Goal: Information Seeking & Learning: Obtain resource

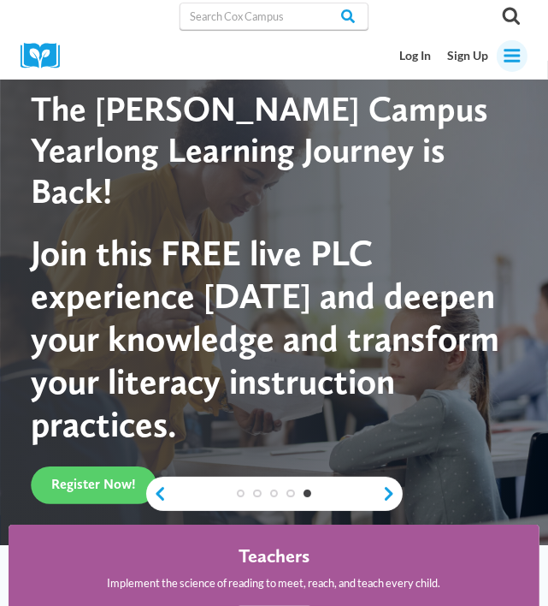
click at [503, 62] on icon "Toggle Menu" at bounding box center [512, 55] width 19 height 19
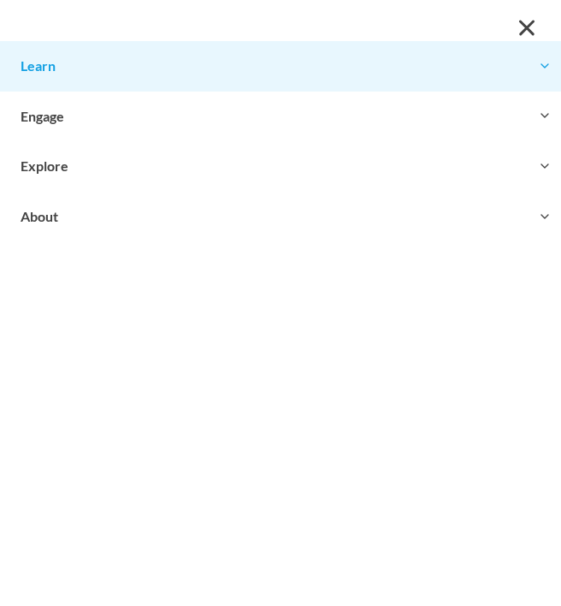
click at [186, 62] on button "Toggle child menu Expand" at bounding box center [280, 66] width 561 height 50
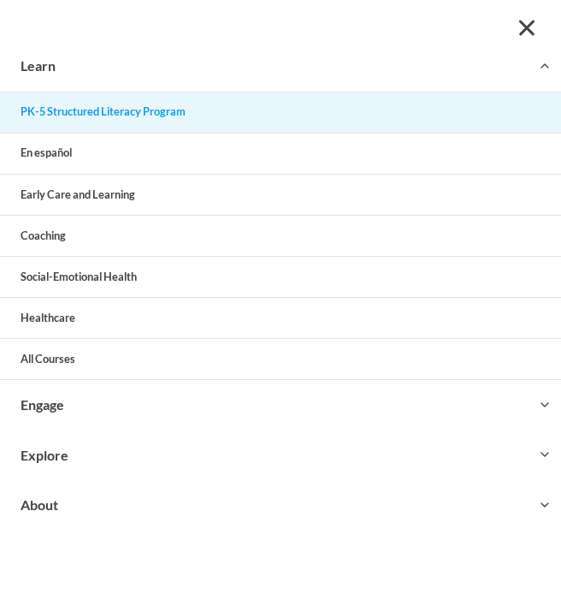
click at [114, 119] on link "PK-5 Structured Literacy Program" at bounding box center [280, 112] width 561 height 40
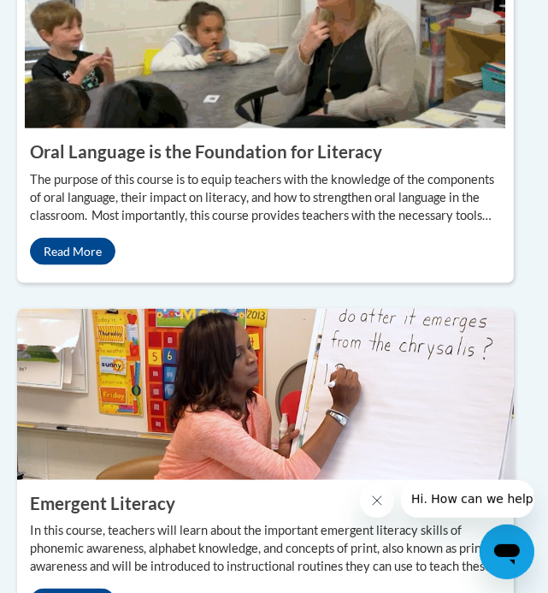
scroll to position [1221, 9]
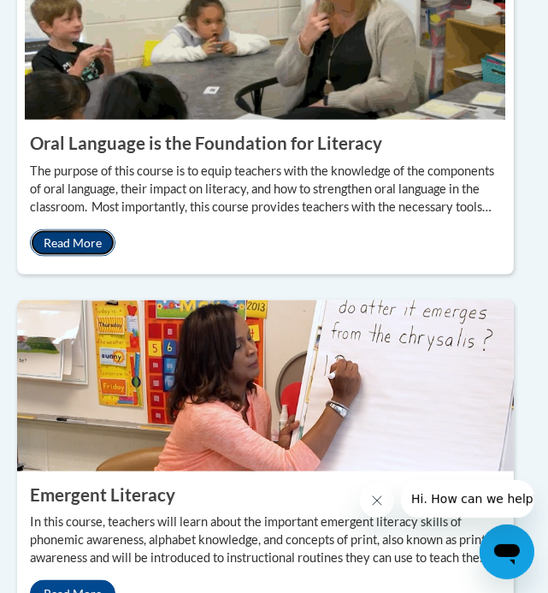
click at [65, 233] on link "Read More" at bounding box center [73, 242] width 86 height 27
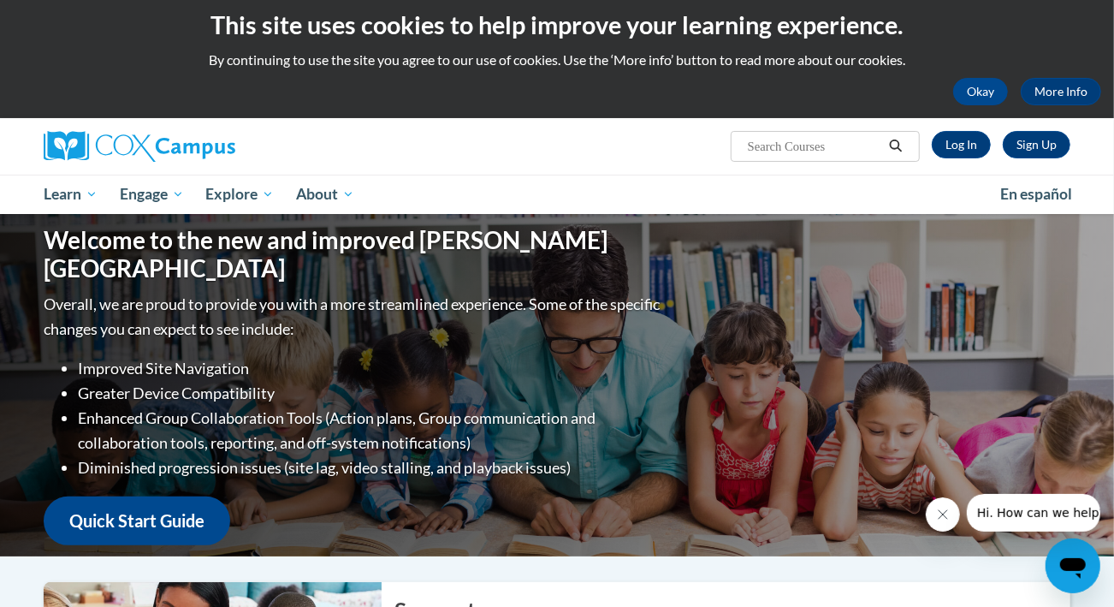
scroll to position [6, 0]
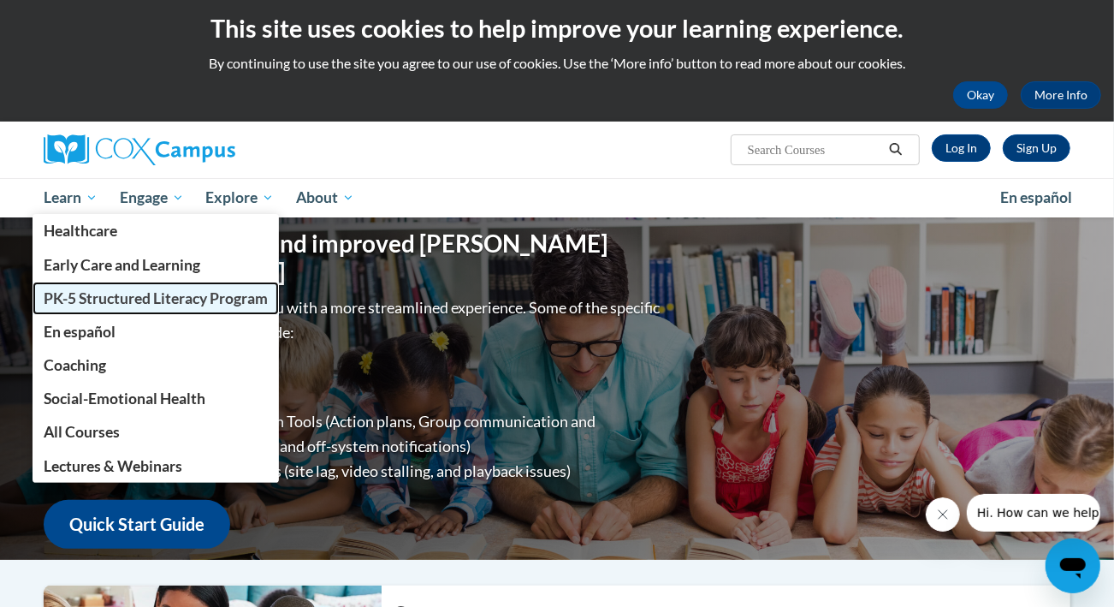
click at [91, 287] on link "PK-5 Structured Literacy Program" at bounding box center [156, 297] width 246 height 33
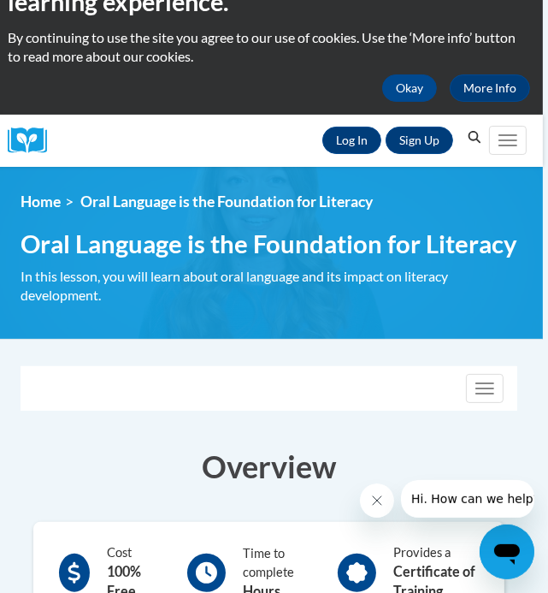
scroll to position [0, 5]
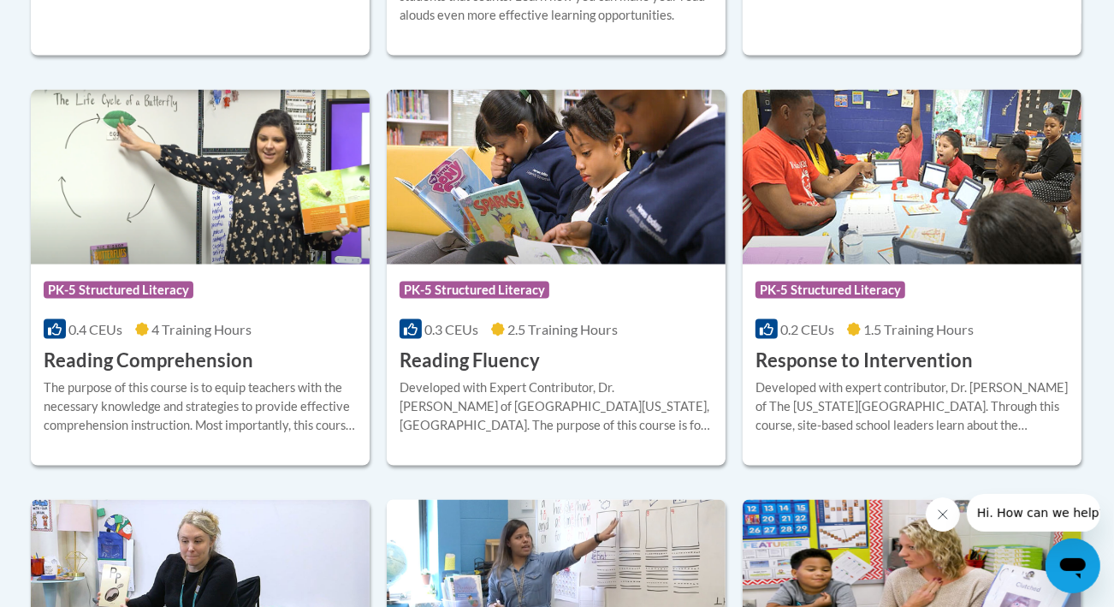
scroll to position [1603, 0]
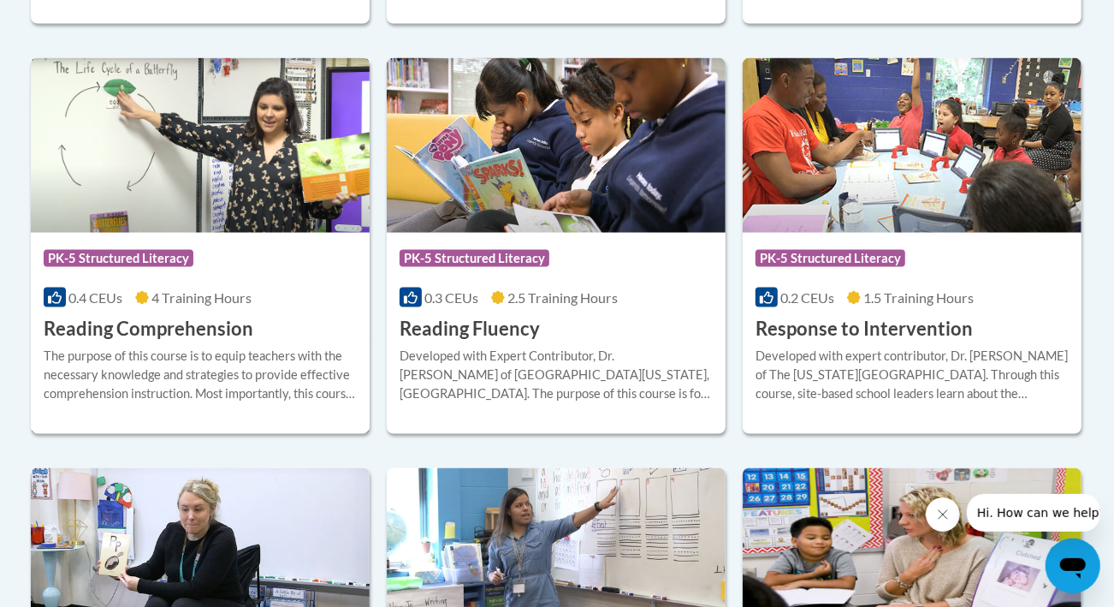
click at [285, 347] on div "The purpose of this course is to equip teachers with the necessary knowledge an…" at bounding box center [200, 375] width 313 height 56
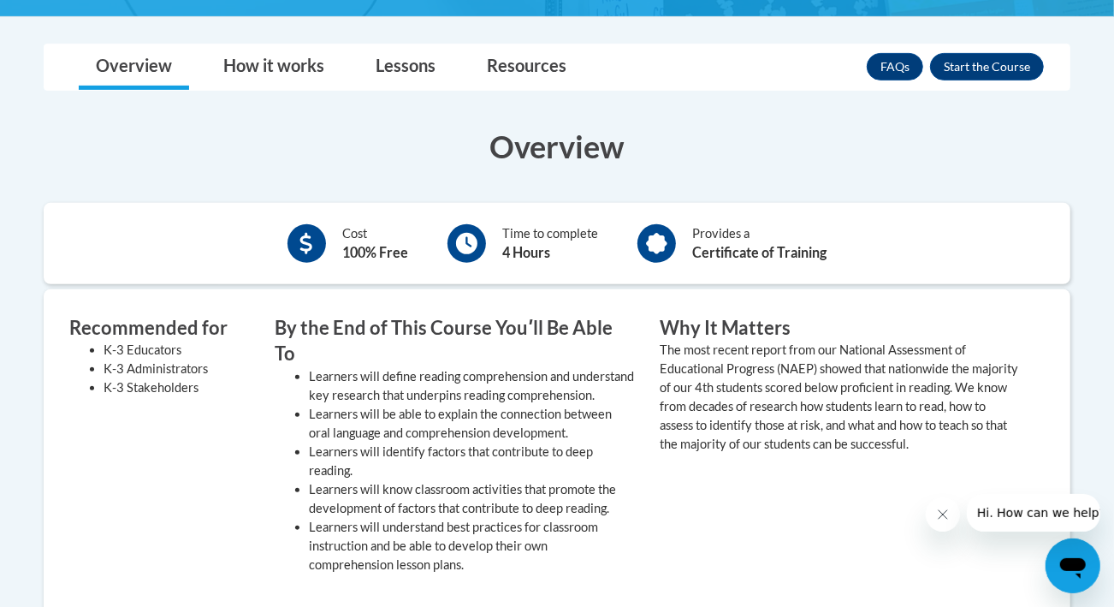
scroll to position [436, 0]
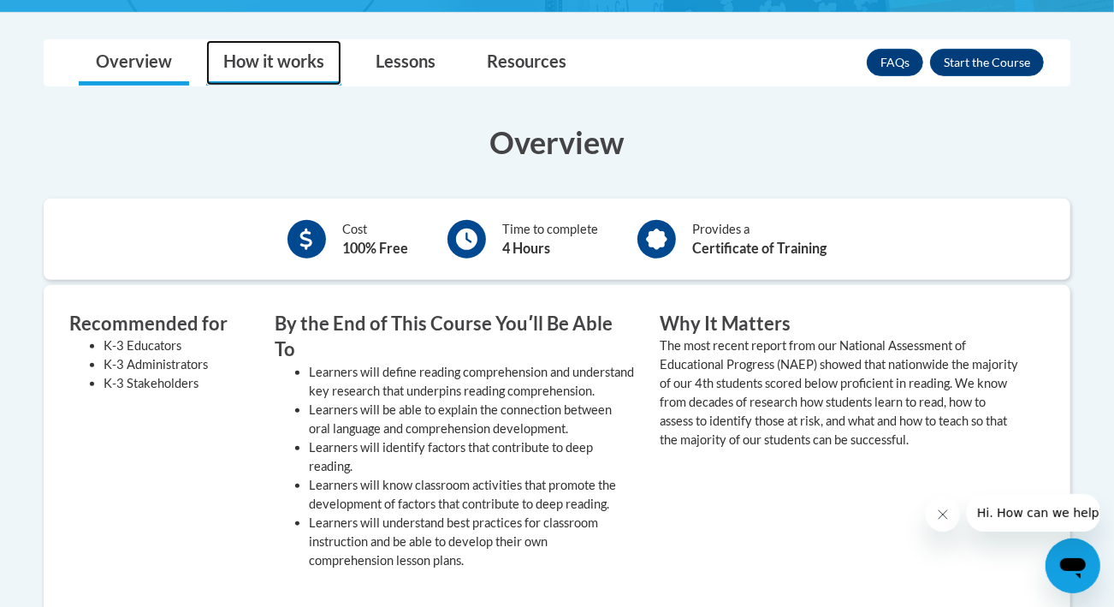
click at [270, 71] on link "How it works" at bounding box center [273, 62] width 135 height 45
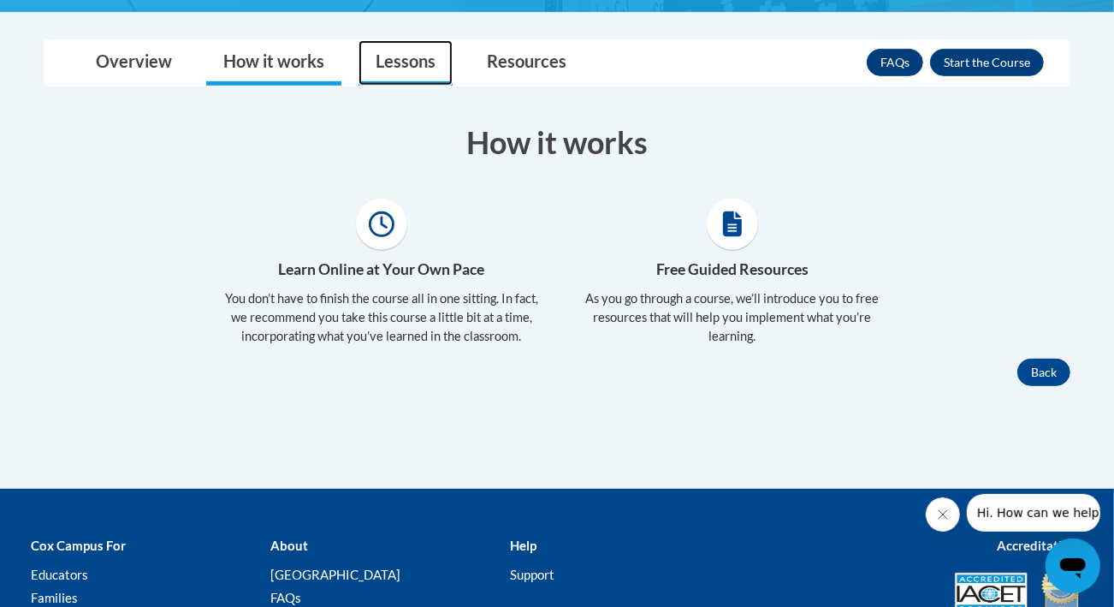
click at [394, 64] on link "Lessons" at bounding box center [405, 62] width 94 height 45
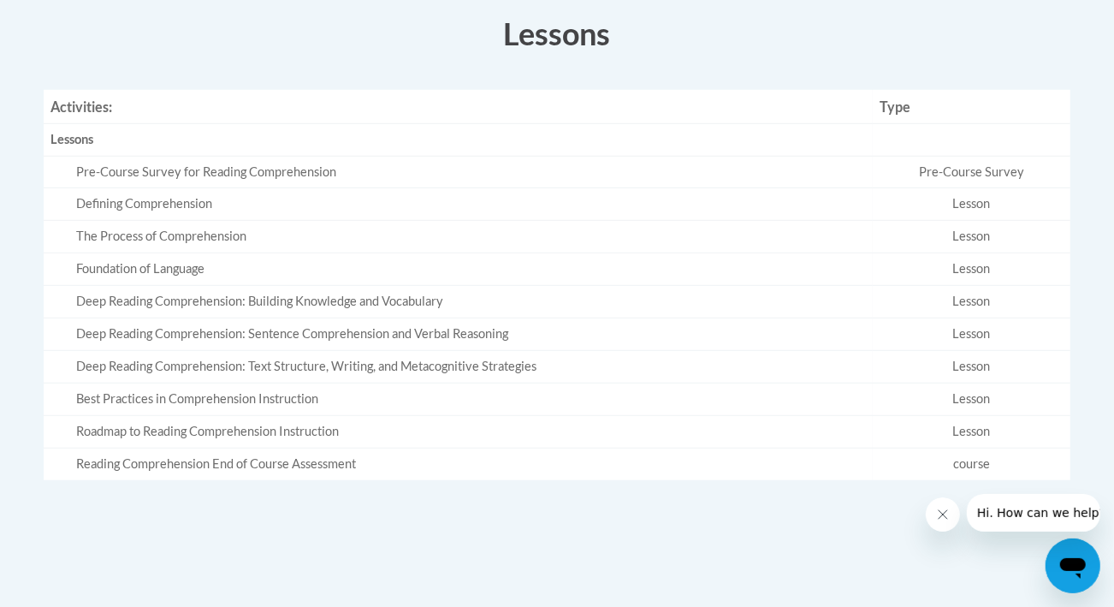
click at [374, 228] on div "The Process of Comprehension" at bounding box center [471, 237] width 790 height 18
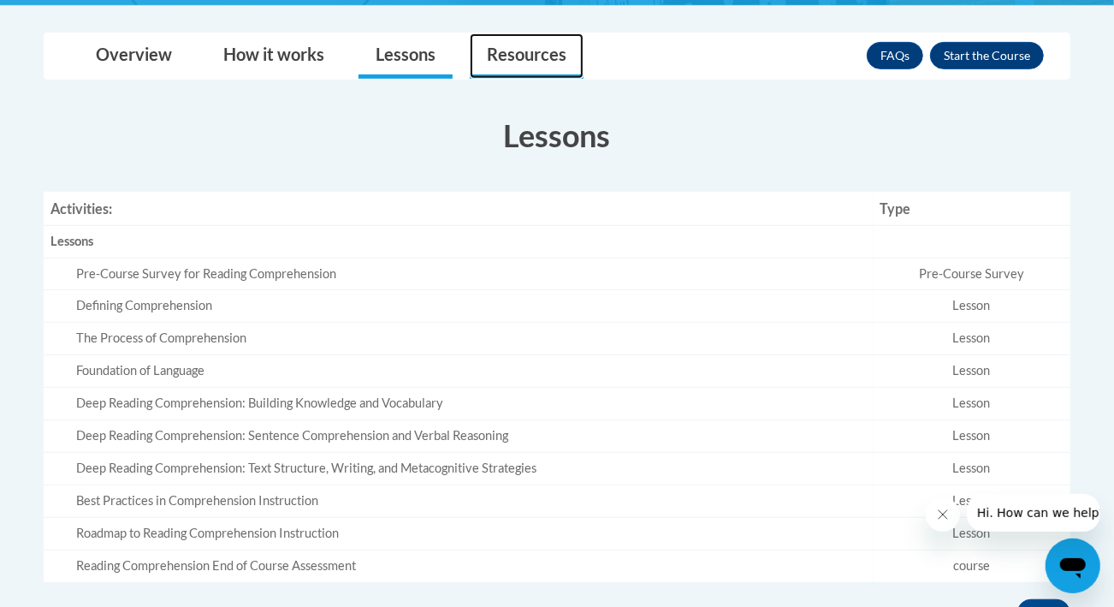
click at [541, 52] on link "Resources" at bounding box center [527, 55] width 114 height 45
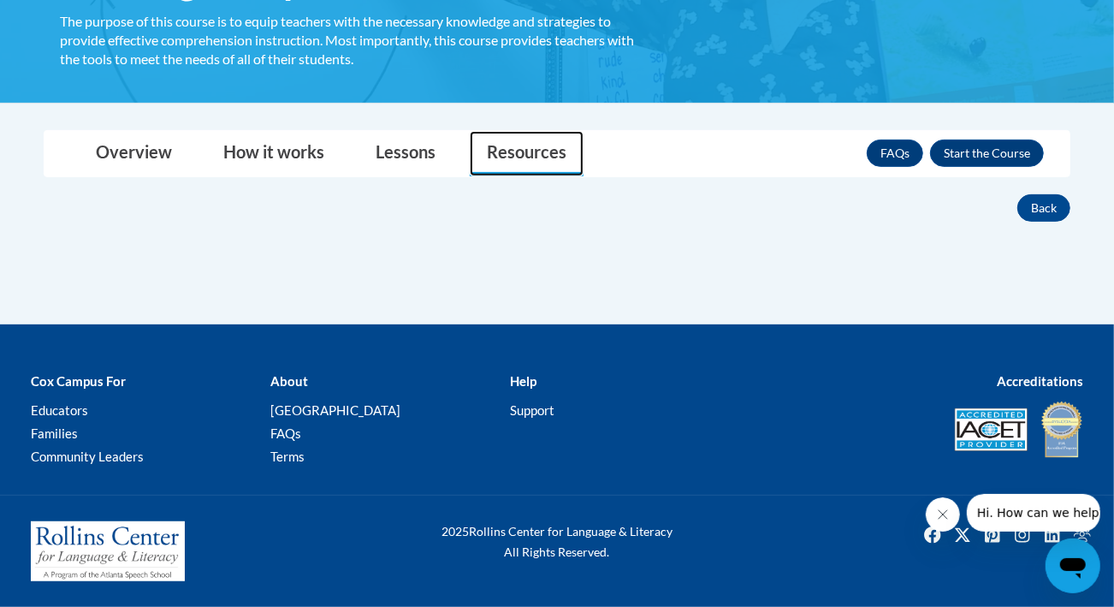
scroll to position [343, 0]
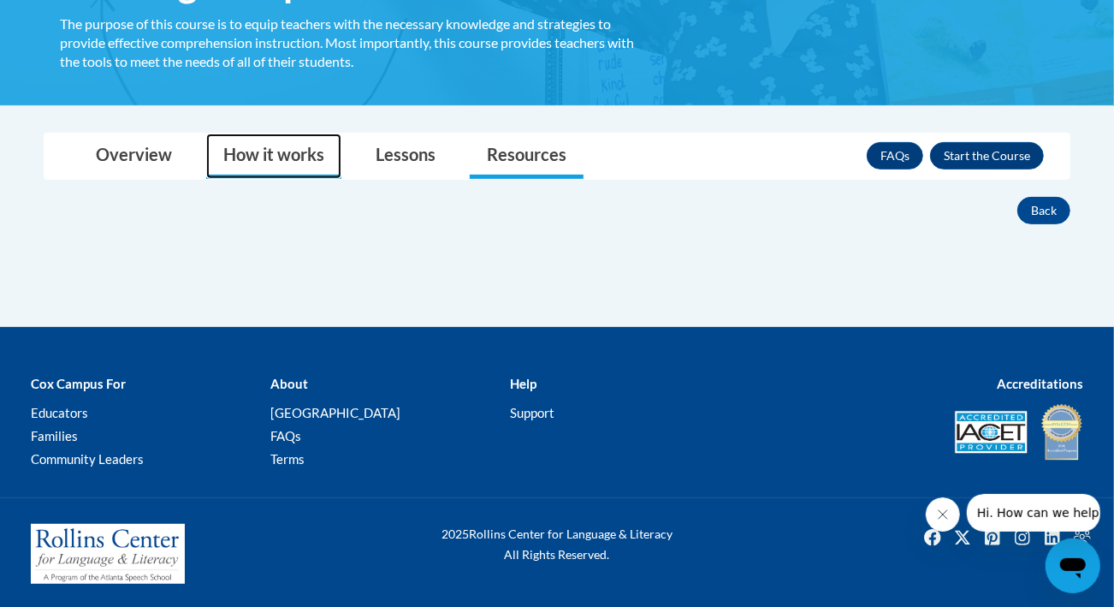
click at [240, 165] on link "How it works" at bounding box center [273, 155] width 135 height 45
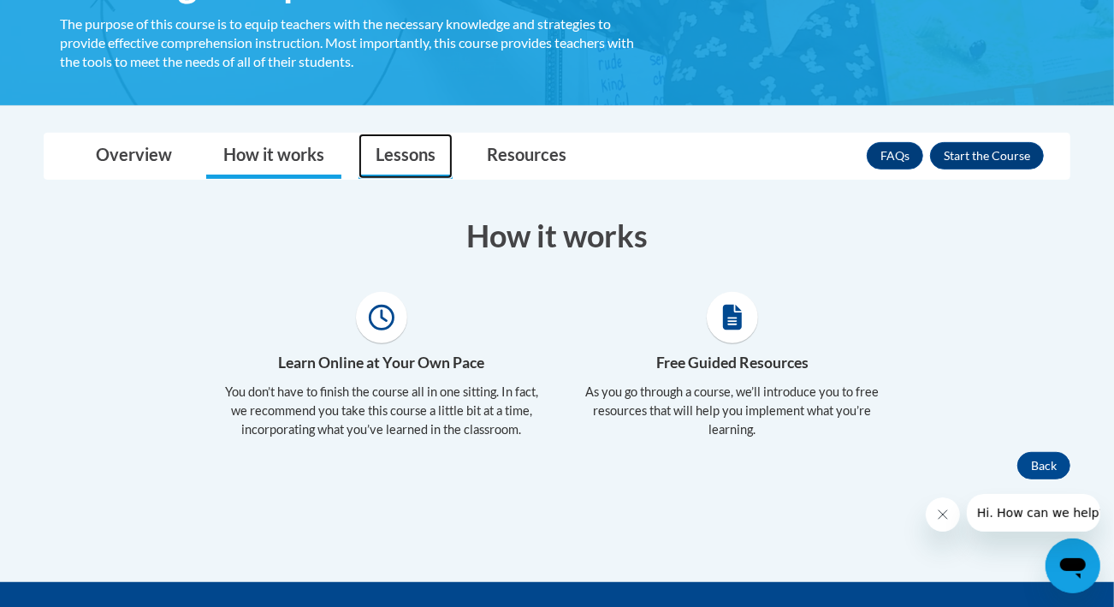
click at [388, 168] on link "Lessons" at bounding box center [405, 155] width 94 height 45
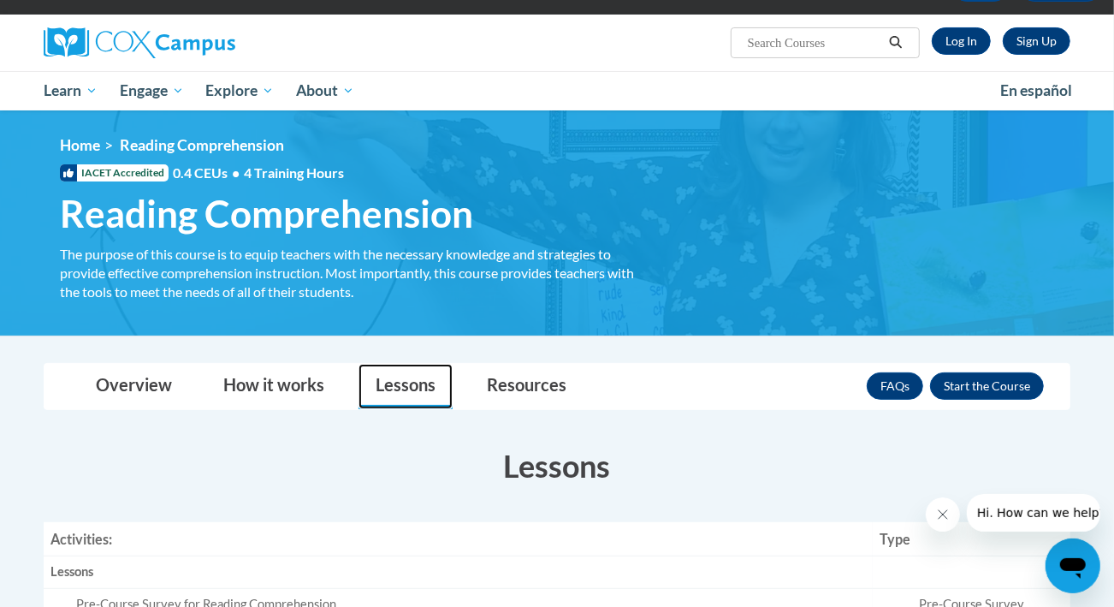
scroll to position [113, 0]
click at [133, 383] on link "Overview" at bounding box center [134, 386] width 110 height 45
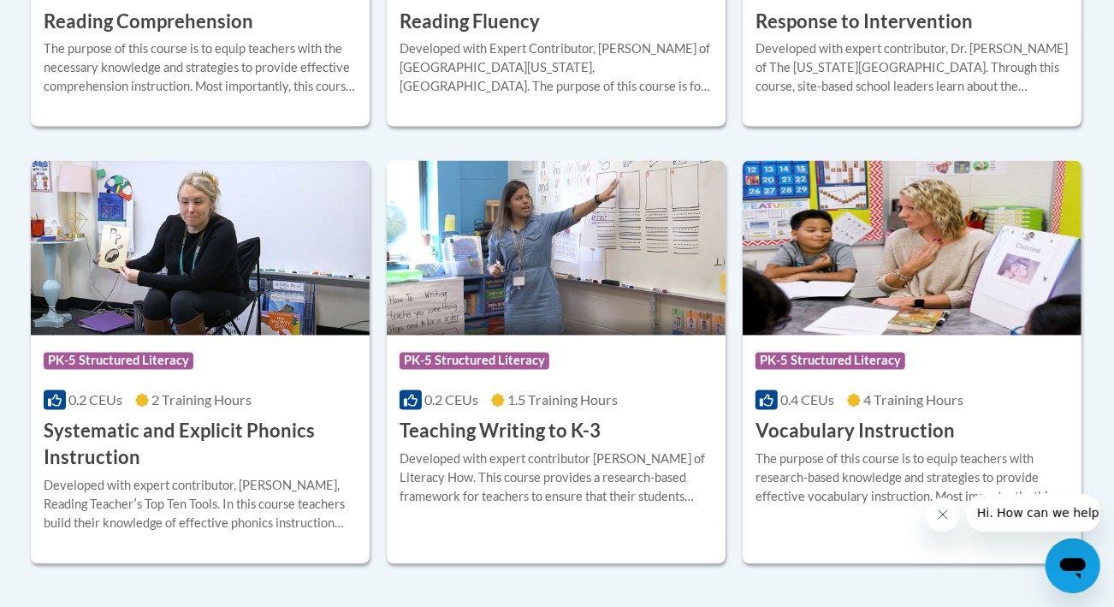
scroll to position [1908, 0]
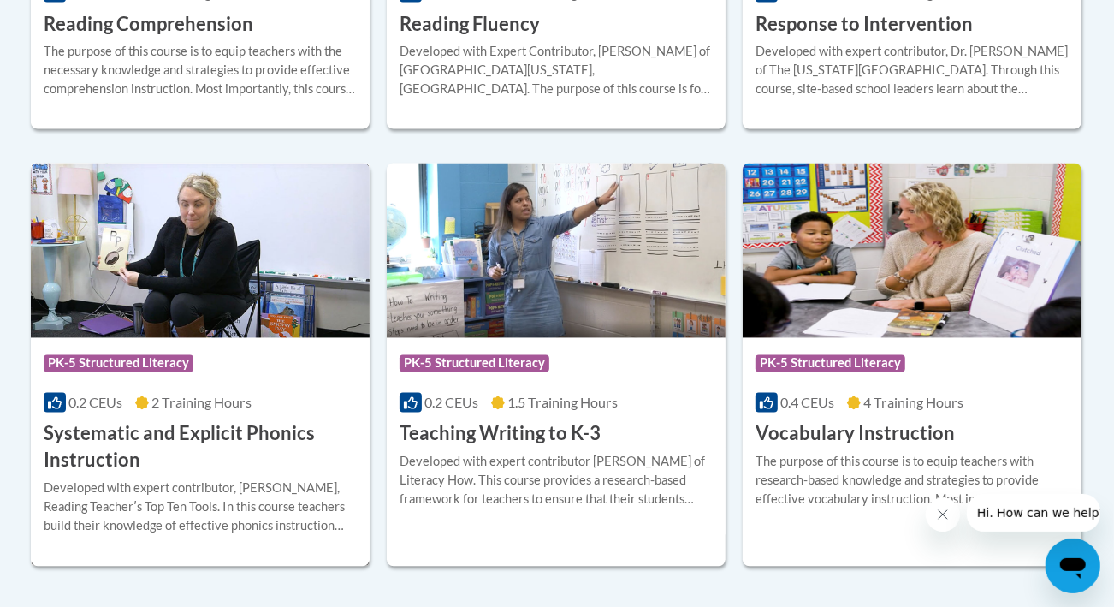
click at [179, 453] on h3 "Systematic and Explicit Phonics Instruction" at bounding box center [200, 447] width 313 height 53
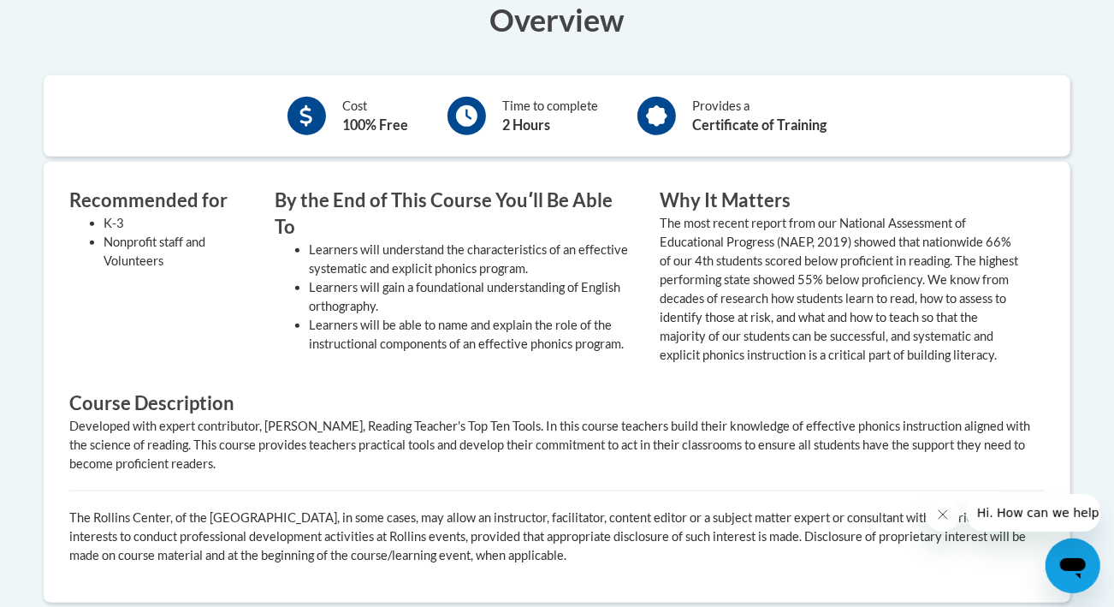
scroll to position [669, 0]
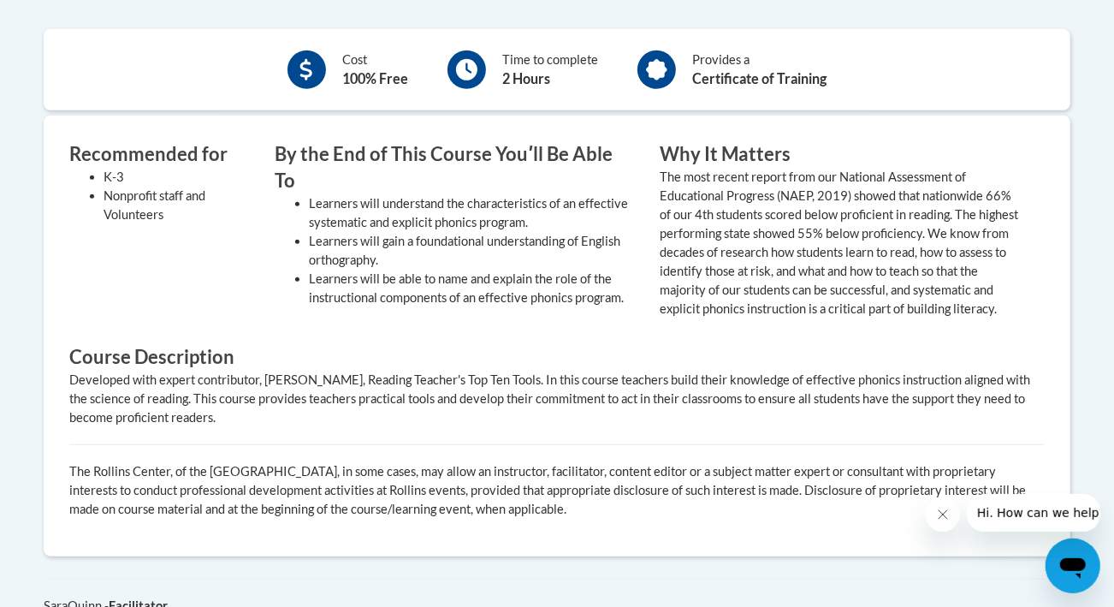
click at [1016, 394] on div "Developed with expert contributor, Dr. Deborah Glaser, Reading Teacher's Top Te…" at bounding box center [556, 398] width 975 height 56
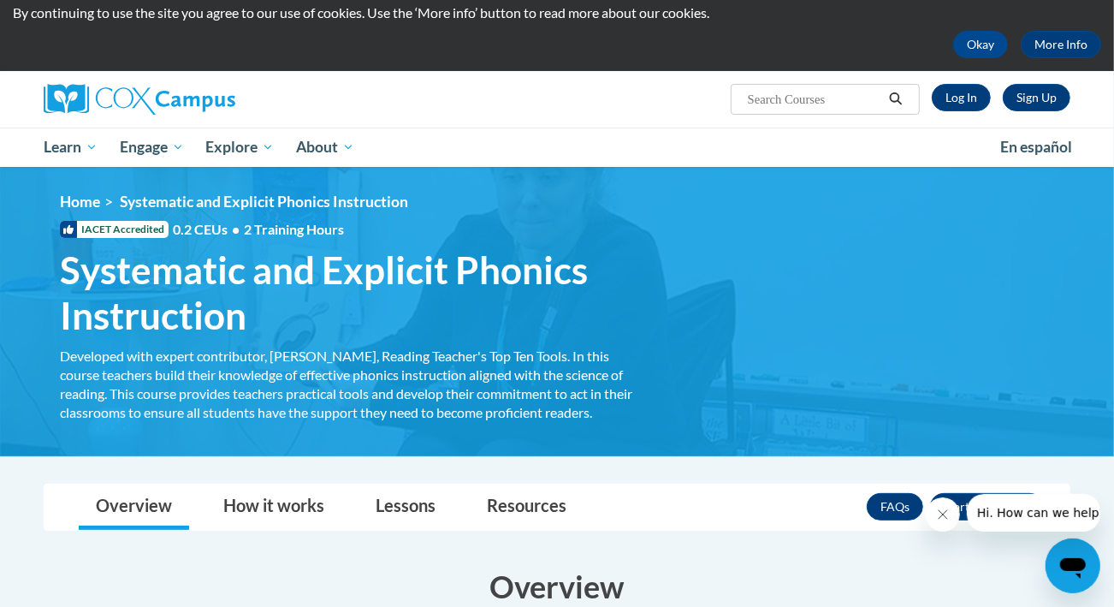
scroll to position [56, 0]
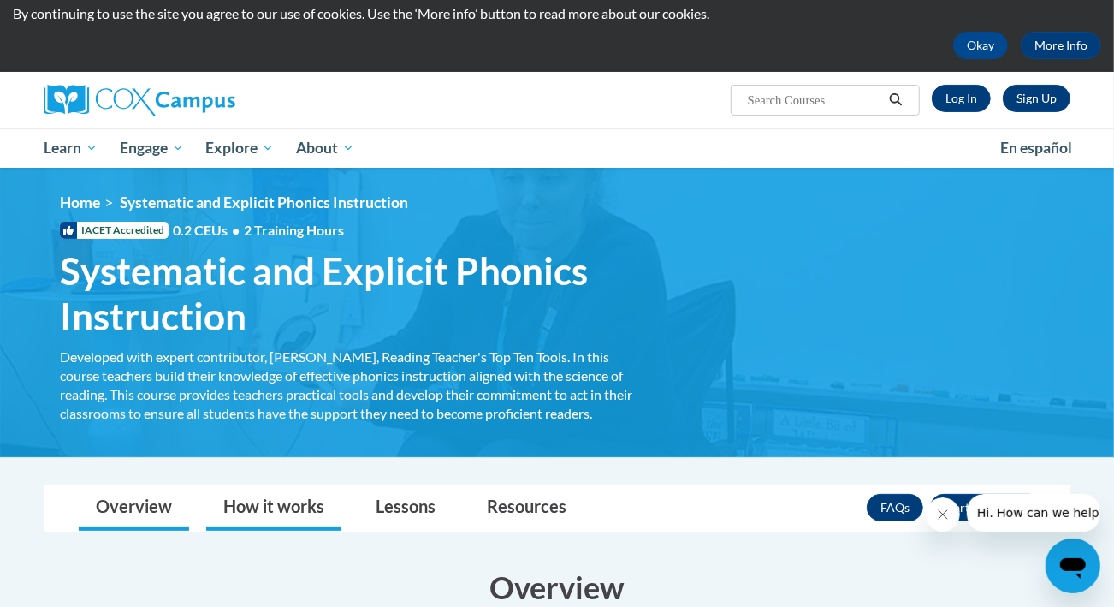
click at [319, 505] on link "How it works" at bounding box center [273, 507] width 135 height 45
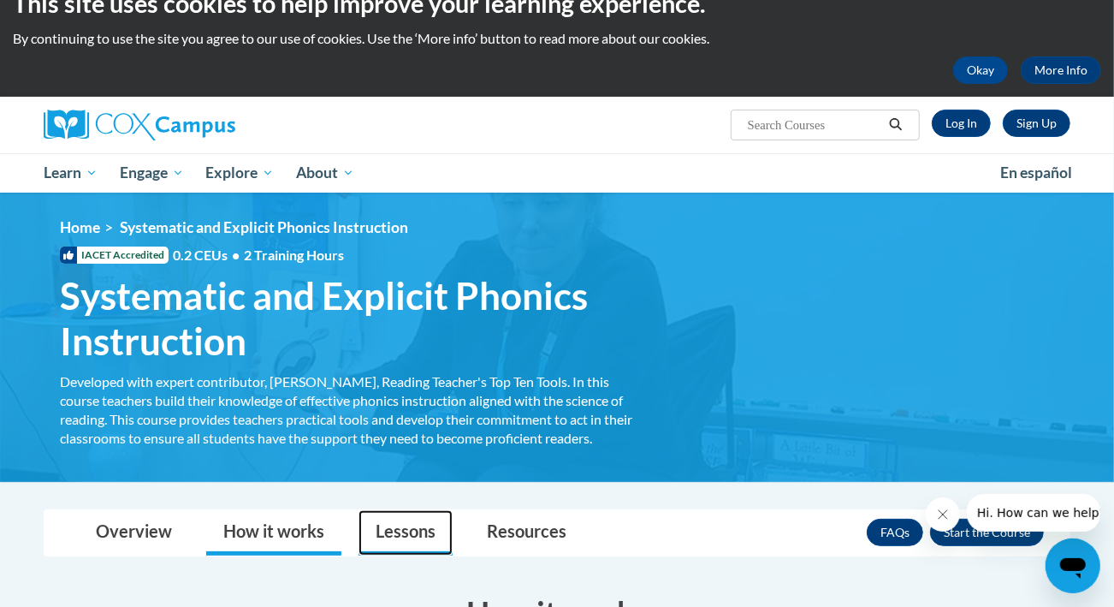
click at [417, 531] on link "Lessons" at bounding box center [405, 532] width 94 height 45
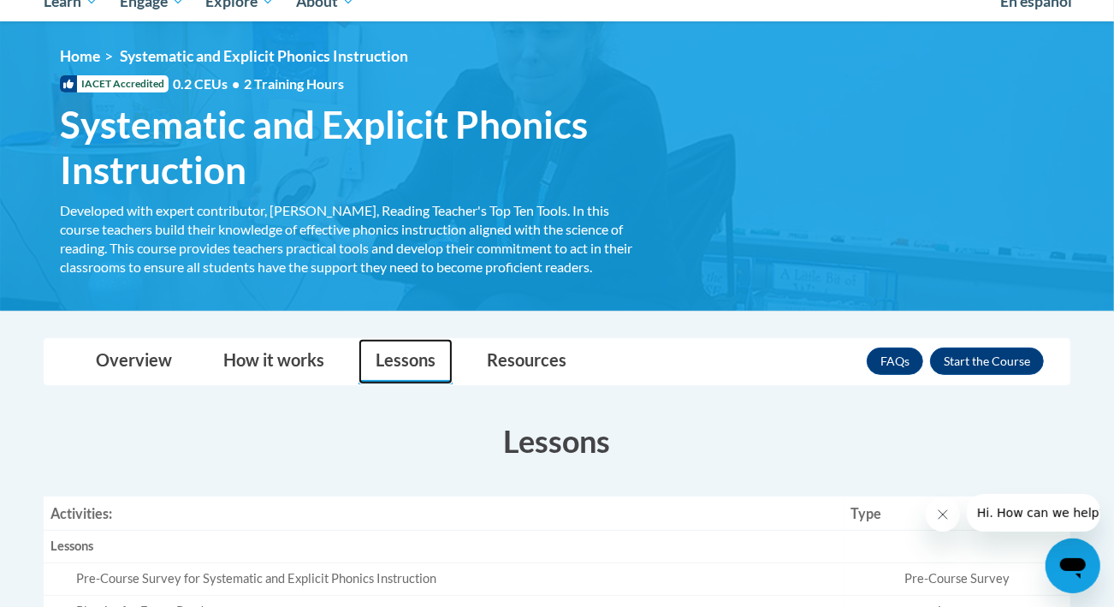
scroll to position [0, 0]
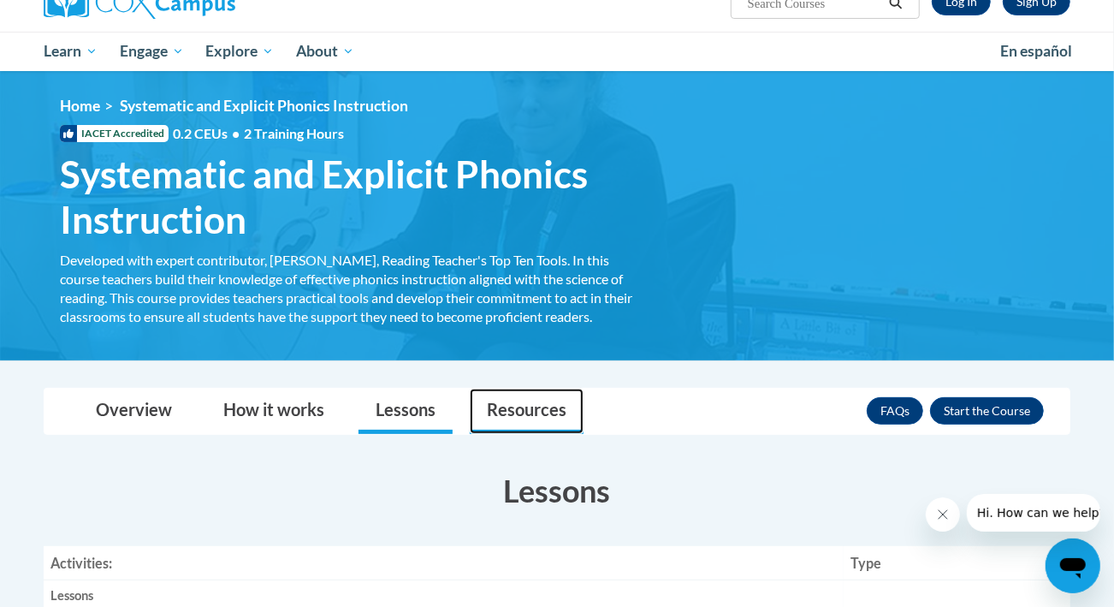
click at [537, 390] on link "Resources" at bounding box center [527, 410] width 114 height 45
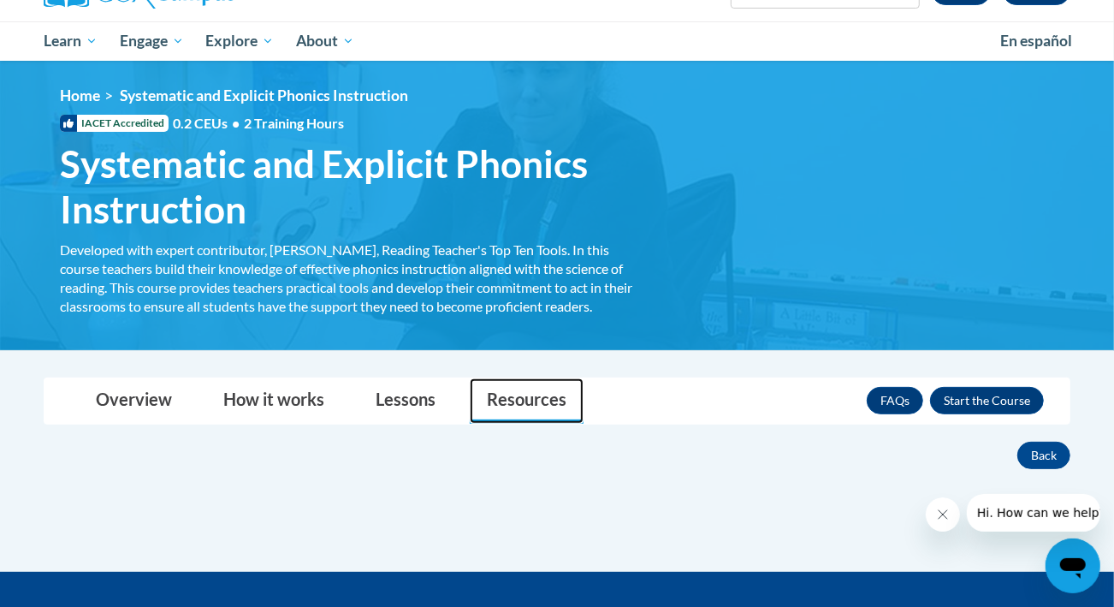
scroll to position [217, 0]
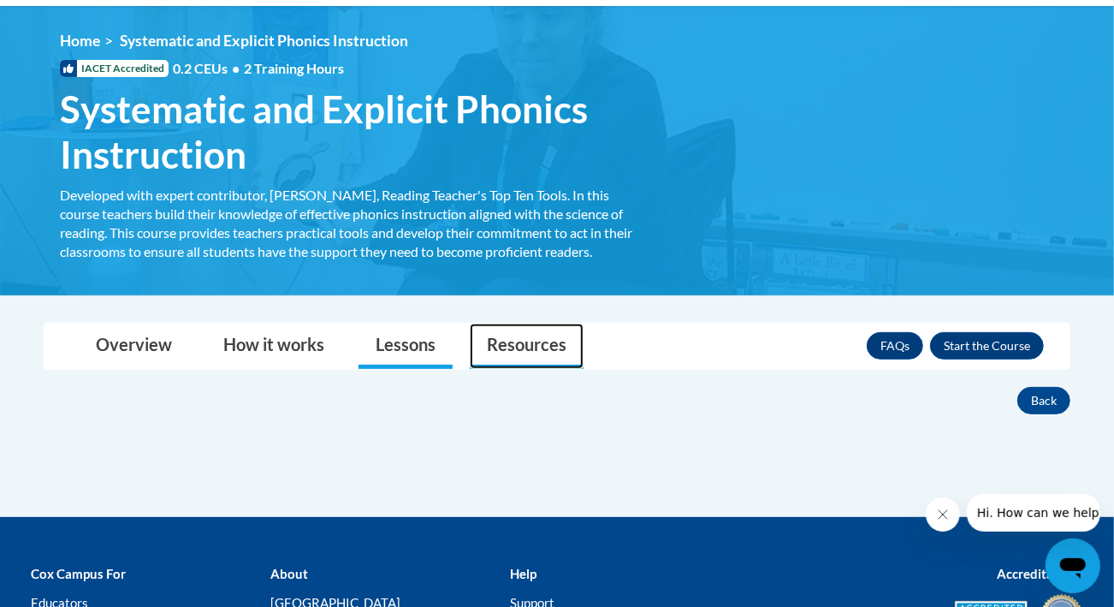
click at [422, 350] on link "Lessons" at bounding box center [405, 345] width 94 height 45
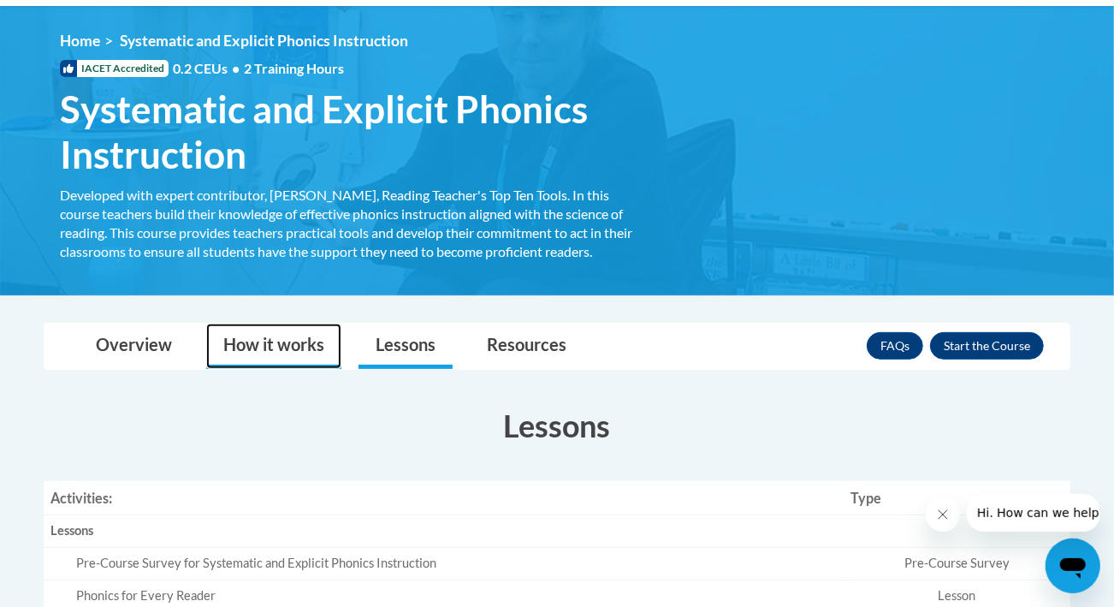
click at [245, 344] on link "How it works" at bounding box center [273, 345] width 135 height 45
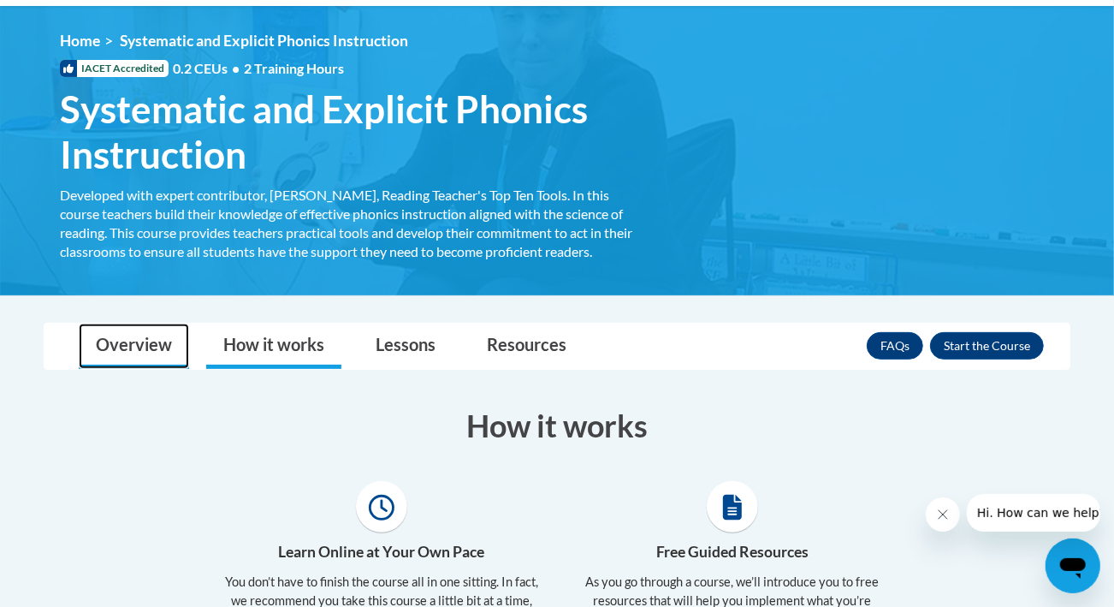
click at [140, 359] on link "Overview" at bounding box center [134, 345] width 110 height 45
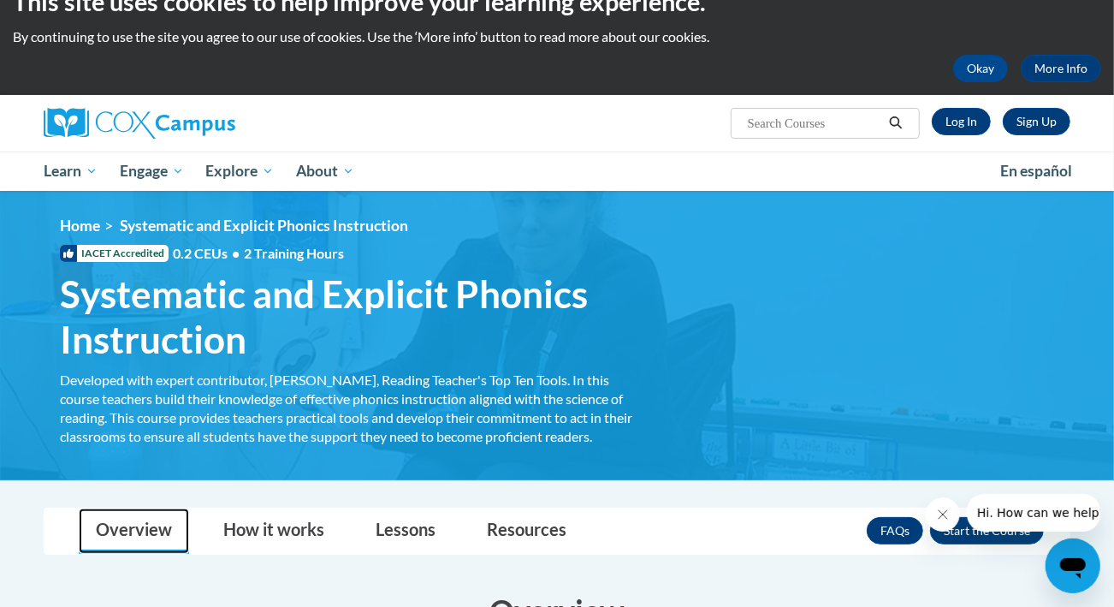
scroll to position [0, 0]
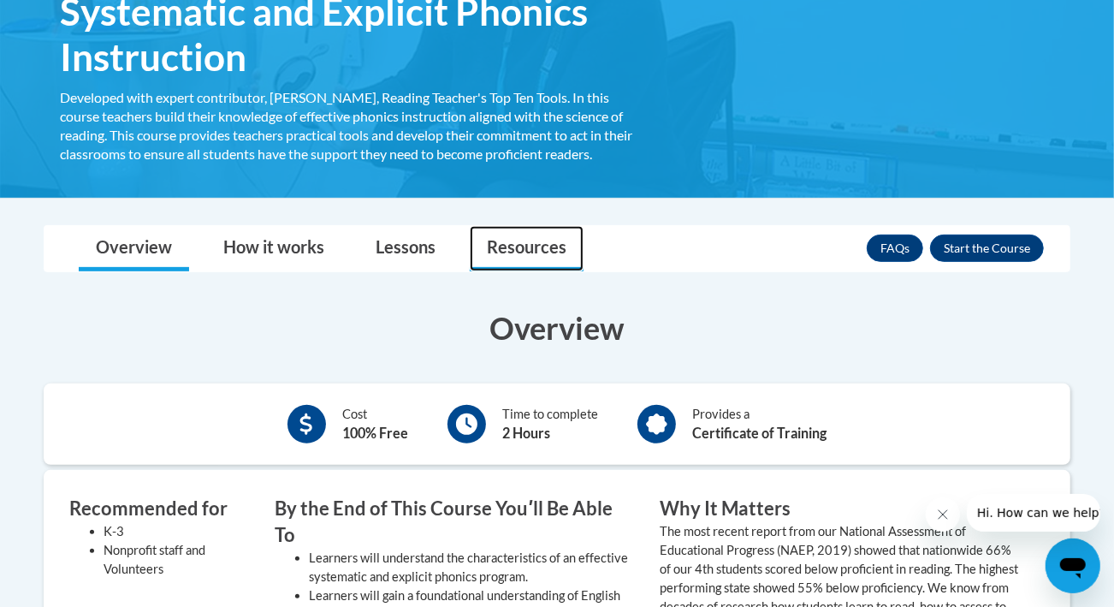
click at [551, 244] on link "Resources" at bounding box center [527, 248] width 114 height 45
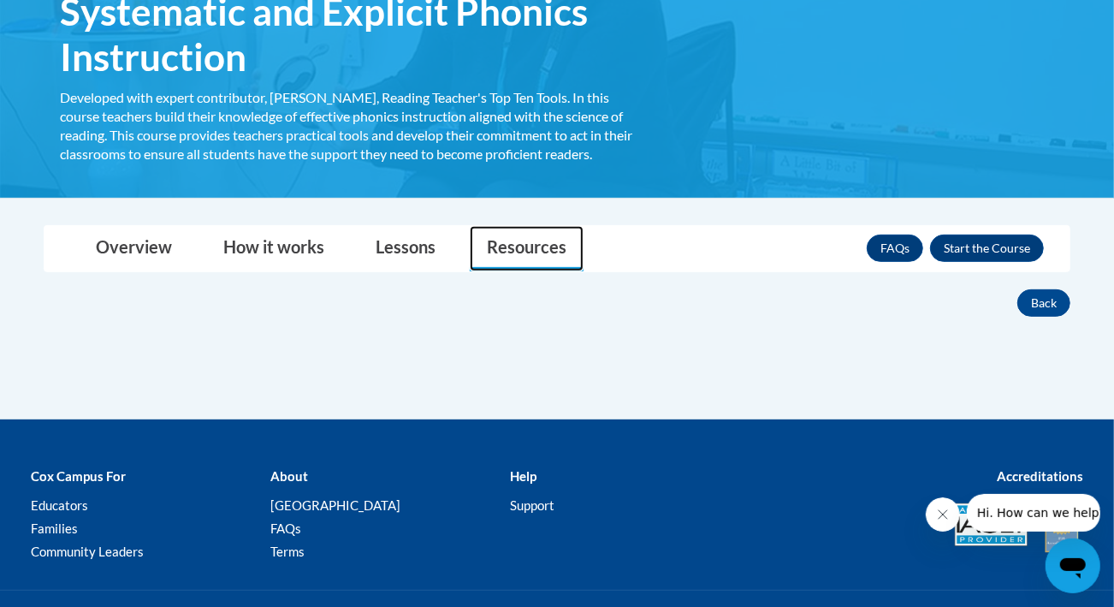
scroll to position [407, 0]
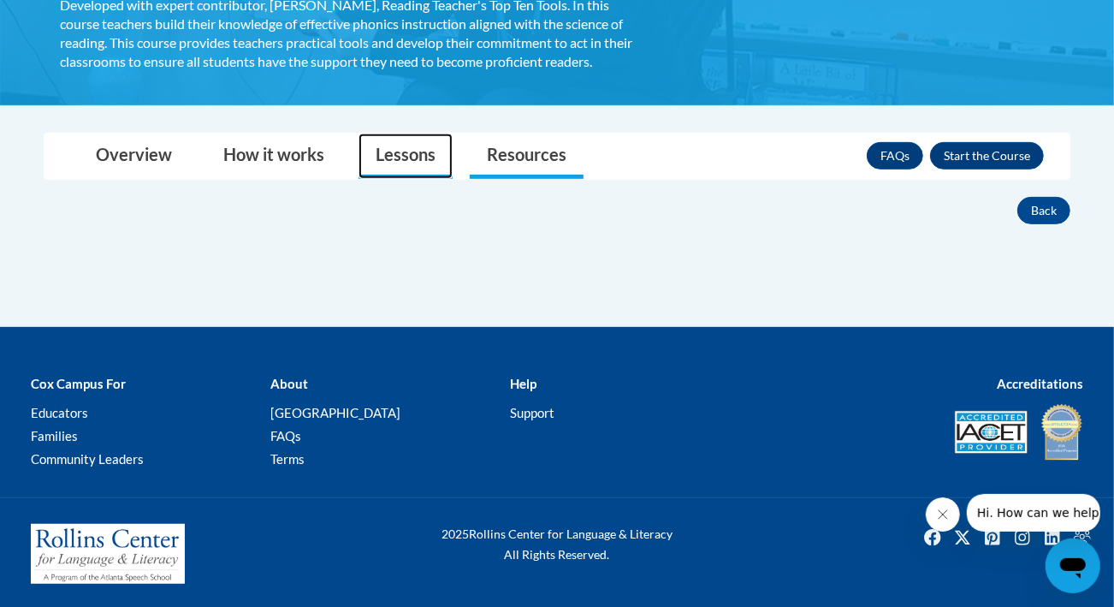
click at [412, 146] on link "Lessons" at bounding box center [405, 155] width 94 height 45
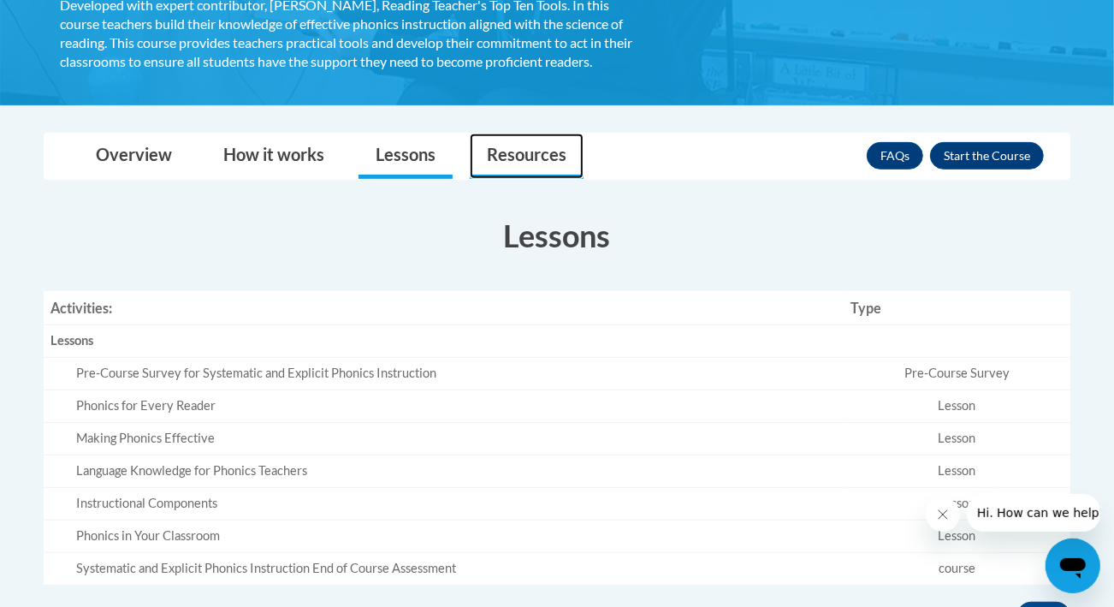
click at [506, 149] on link "Resources" at bounding box center [527, 155] width 114 height 45
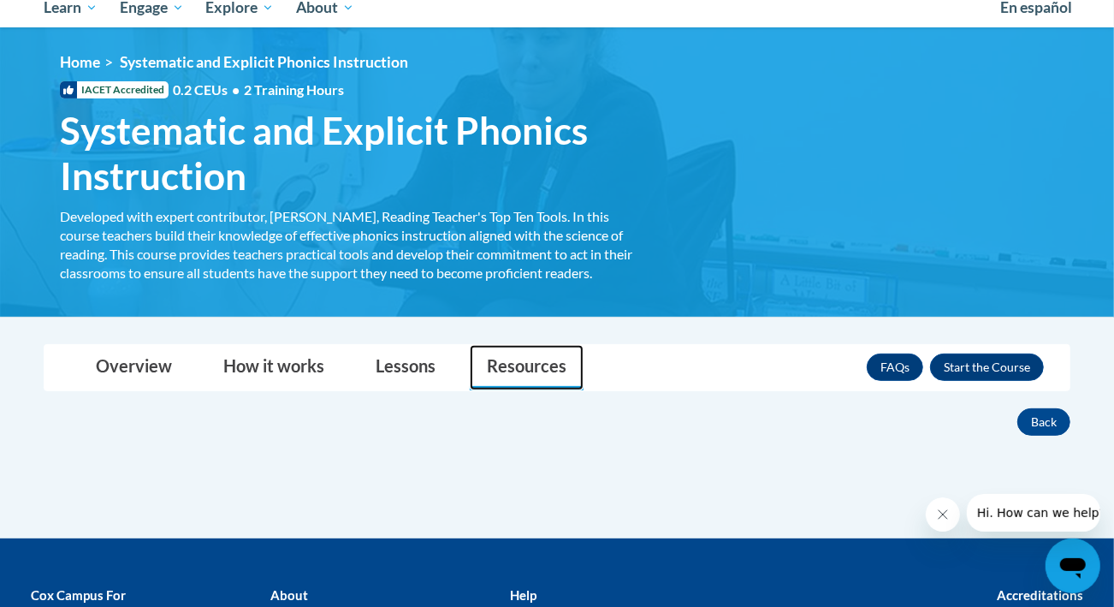
scroll to position [55, 0]
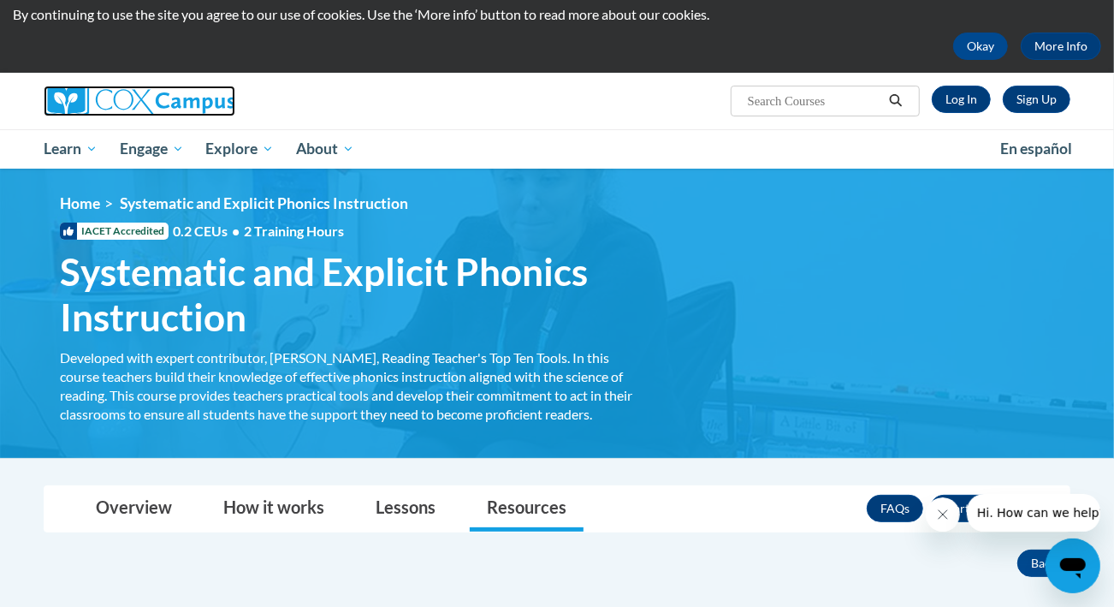
click at [89, 92] on img at bounding box center [140, 101] width 192 height 31
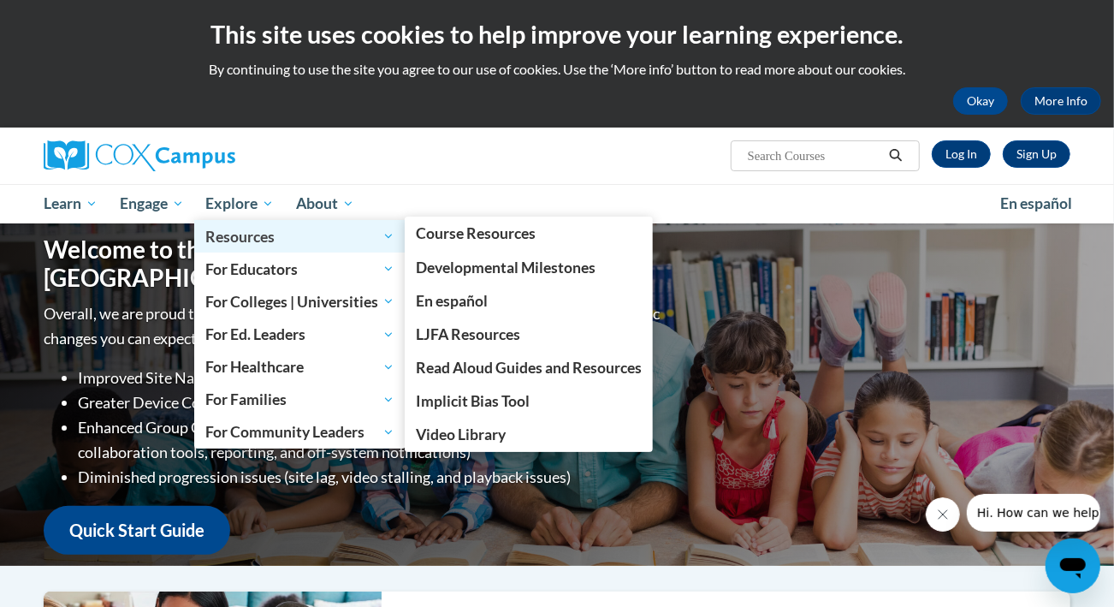
click at [268, 234] on span "Resources" at bounding box center [299, 236] width 189 height 21
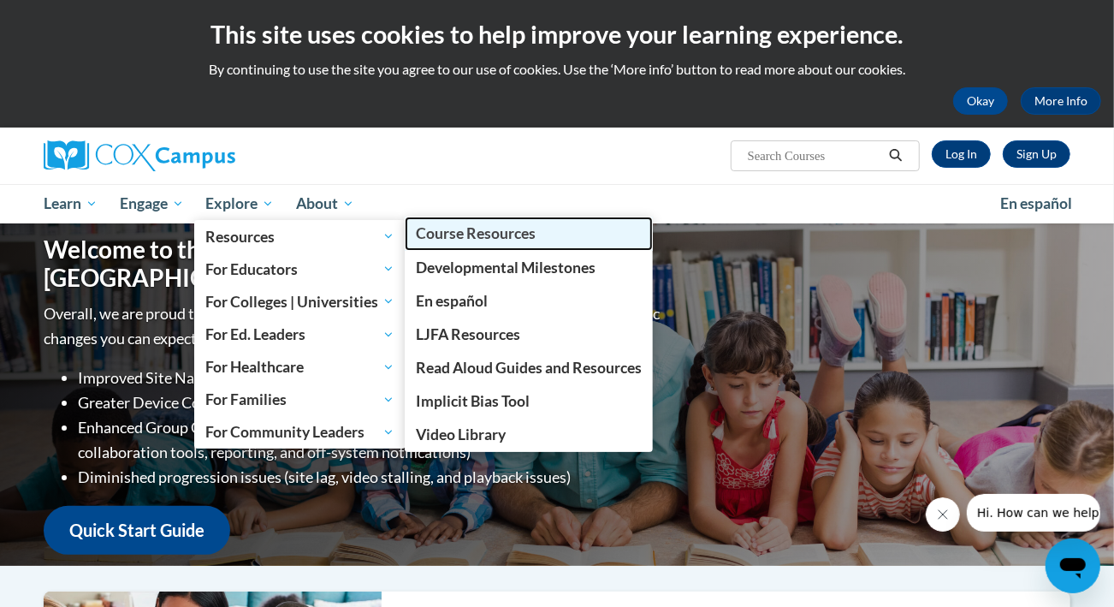
click at [440, 238] on span "Course Resources" at bounding box center [476, 233] width 120 height 18
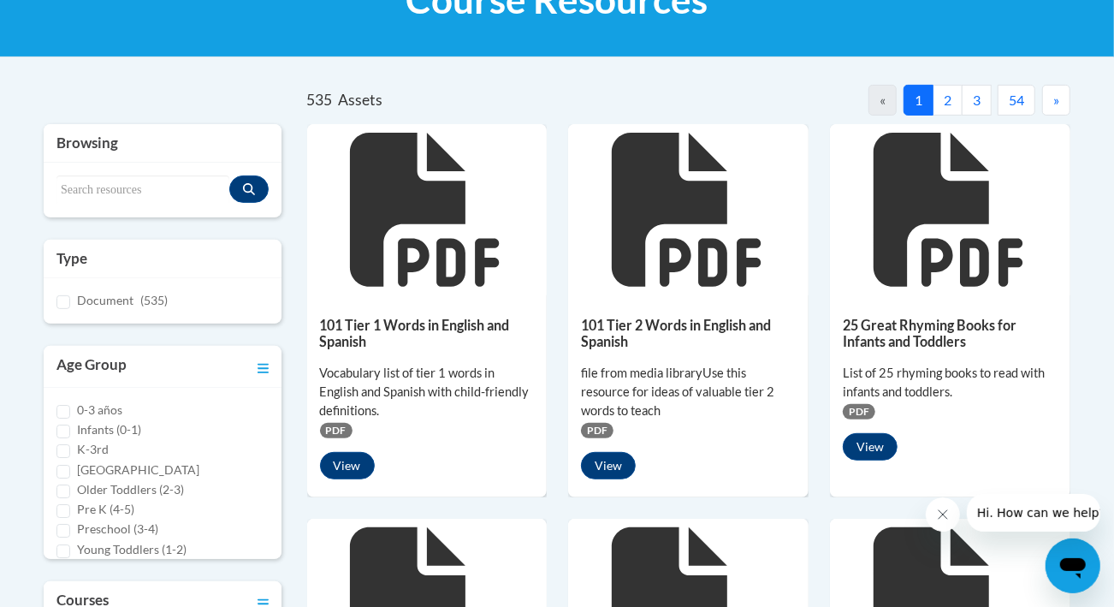
scroll to position [299, 0]
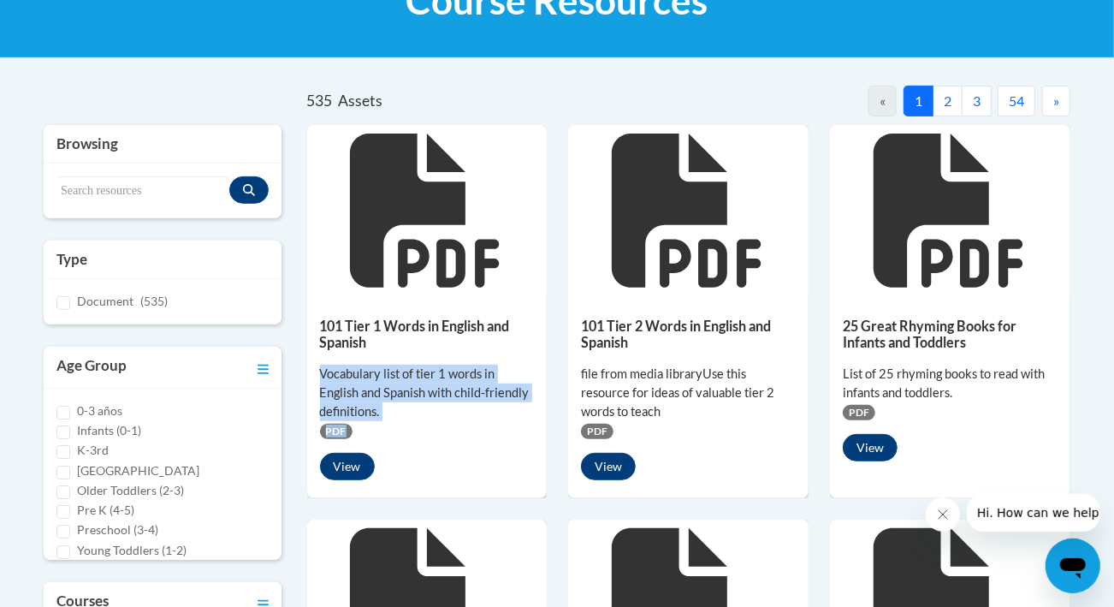
drag, startPoint x: 318, startPoint y: 373, endPoint x: 441, endPoint y: 423, distance: 132.8
click at [441, 423] on div "101 Tier 1 Words in English and Spanish Vocabulary list of tier 1 words in Engl…" at bounding box center [427, 394] width 240 height 197
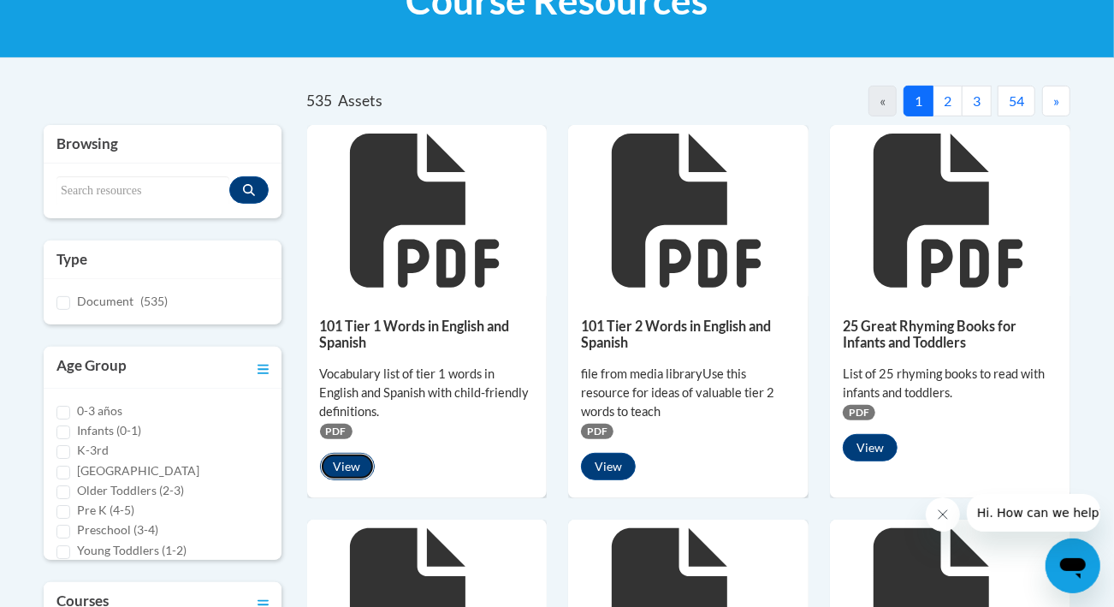
drag, startPoint x: 441, startPoint y: 423, endPoint x: 349, endPoint y: 464, distance: 101.1
click at [349, 464] on button "View" at bounding box center [347, 466] width 55 height 27
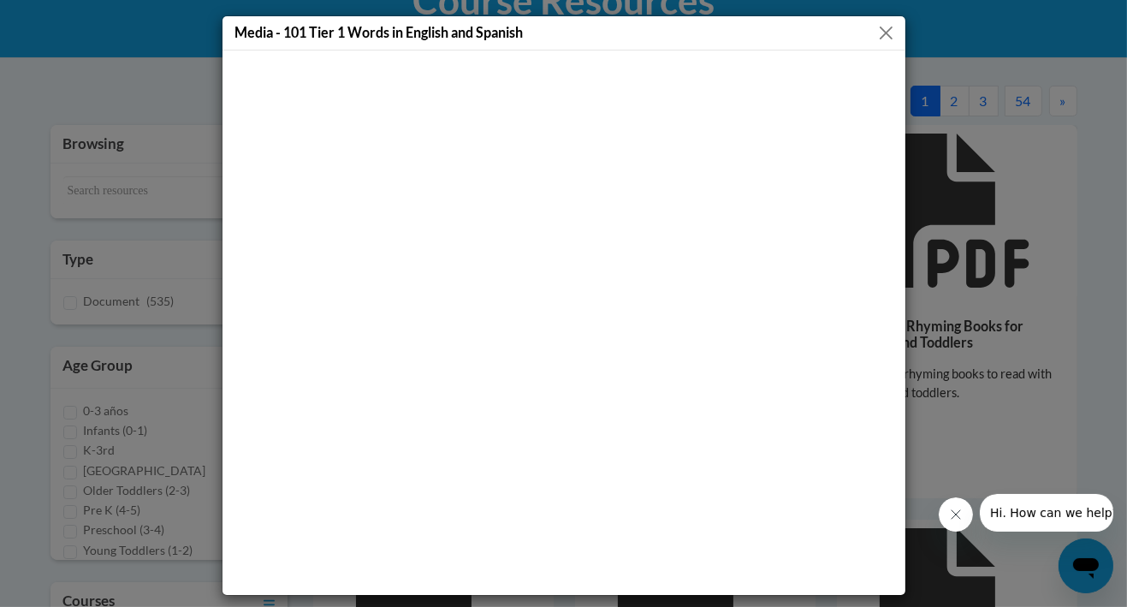
click at [891, 20] on div "Media - 101 Tier 1 Words in English and Spanish" at bounding box center [563, 33] width 683 height 34
click at [876, 34] on button "Close" at bounding box center [885, 32] width 21 height 21
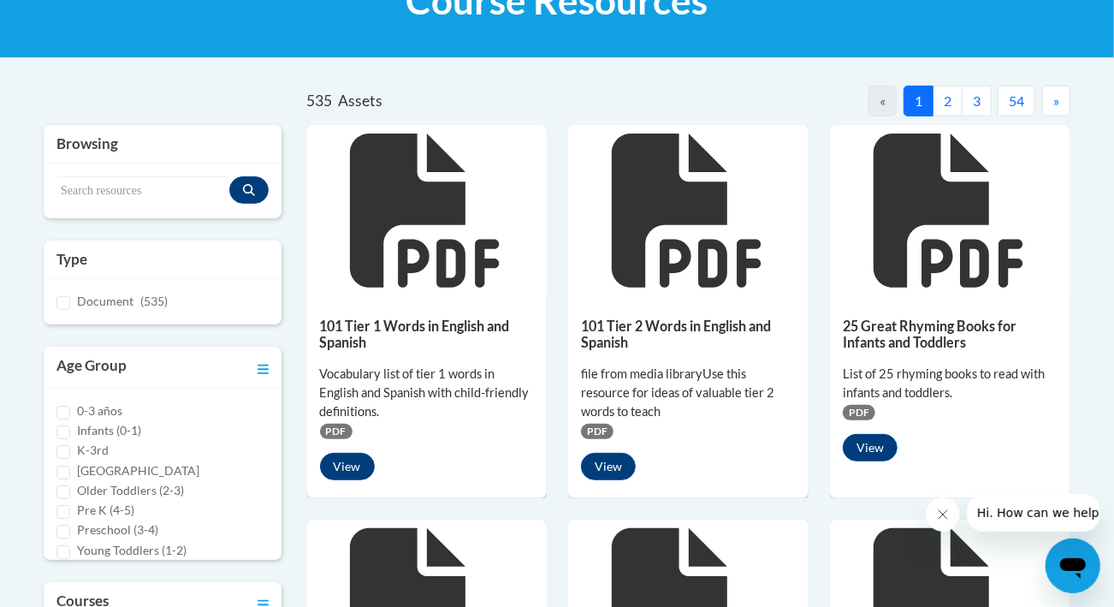
scroll to position [0, 0]
